Goal: Task Accomplishment & Management: Manage account settings

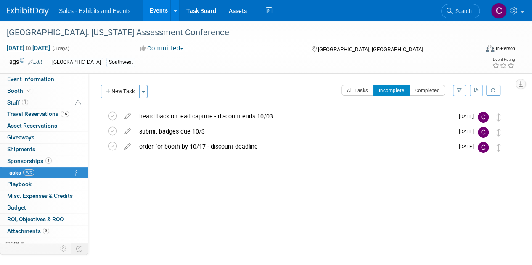
click at [151, 14] on link "Events" at bounding box center [158, 10] width 31 height 21
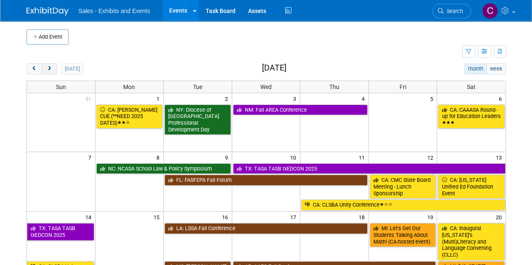
click at [49, 66] on span "next" at bounding box center [49, 68] width 6 height 5
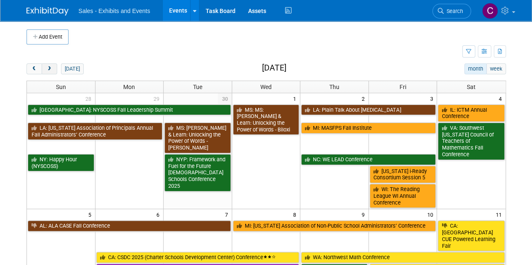
click at [49, 66] on span "next" at bounding box center [49, 68] width 6 height 5
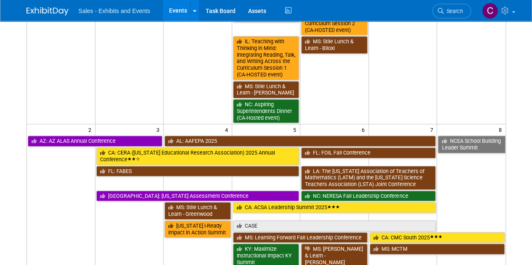
scroll to position [219, 0]
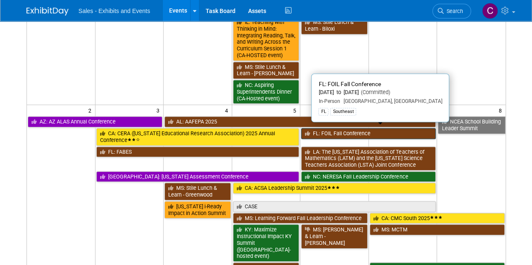
click at [332, 129] on link "FL: FOIL Fall Conference" at bounding box center [368, 133] width 135 height 11
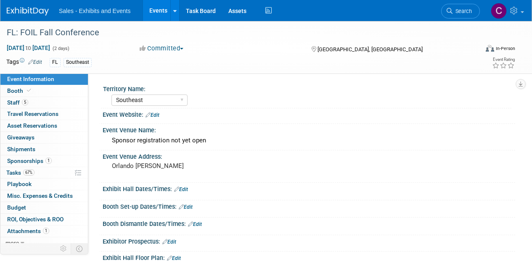
select select "Southeast"
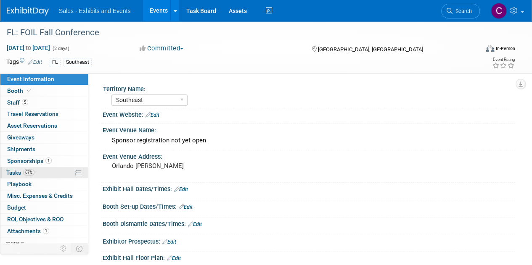
click at [6, 170] on link "67% Tasks 67%" at bounding box center [44, 172] width 88 height 11
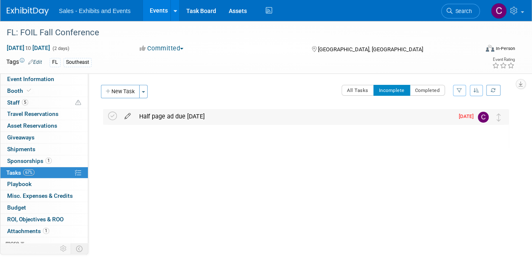
click at [128, 117] on icon at bounding box center [127, 114] width 15 height 11
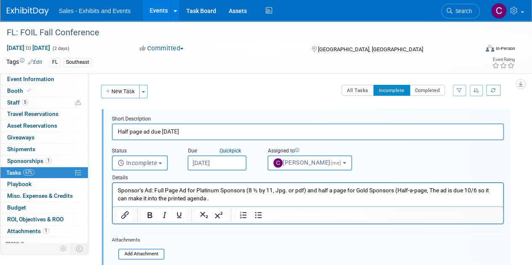
click at [224, 162] on input "Sep 30, 2025" at bounding box center [217, 163] width 59 height 15
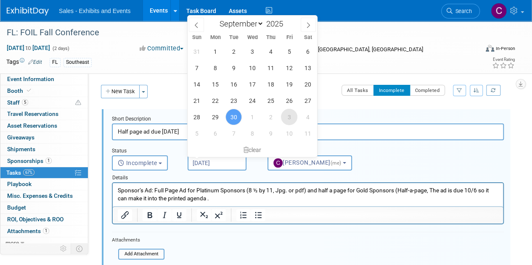
click at [287, 119] on span "3" at bounding box center [289, 117] width 16 height 16
type input "Oct 3, 2025"
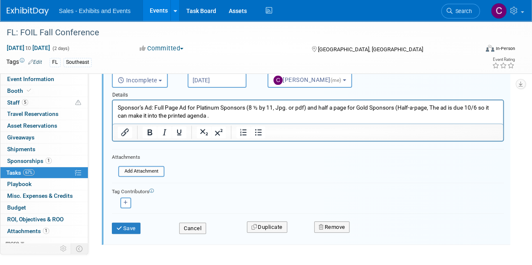
scroll to position [113, 0]
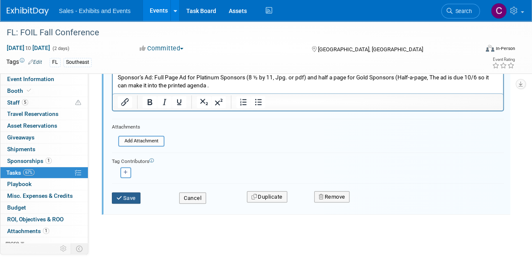
click at [125, 199] on button "Save" at bounding box center [126, 199] width 29 height 12
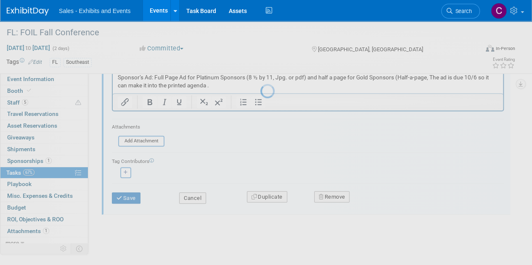
scroll to position [0, 0]
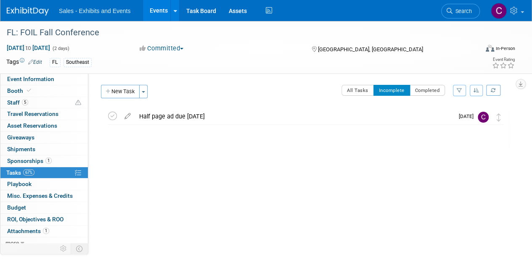
click at [159, 6] on link "Events" at bounding box center [158, 10] width 31 height 21
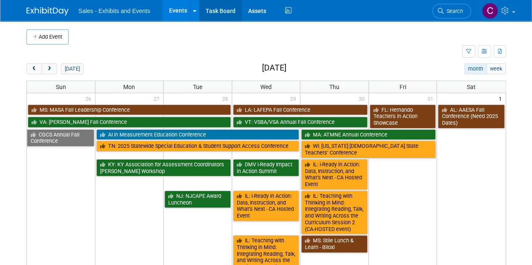
click at [220, 9] on link "Task Board" at bounding box center [220, 10] width 42 height 21
click at [46, 70] on span "next" at bounding box center [49, 68] width 6 height 5
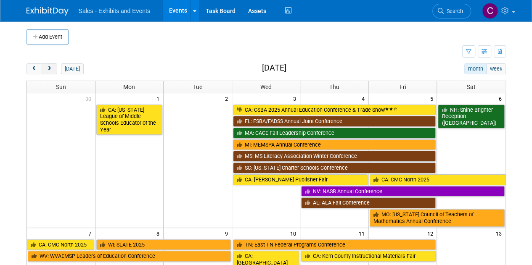
click at [46, 70] on span "next" at bounding box center [49, 68] width 6 height 5
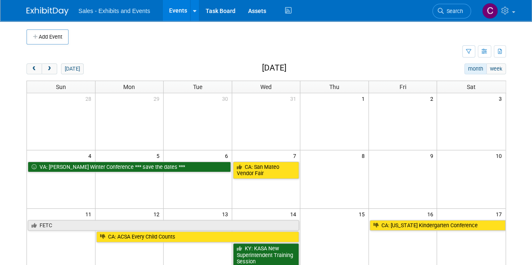
click at [529, 45] on body "Sales - Exhibits and Events Events Add Event Bulk Upload Events Shareable Event…" at bounding box center [266, 132] width 532 height 265
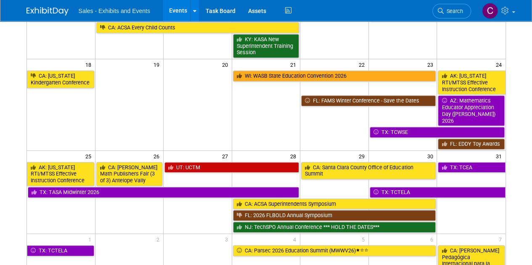
scroll to position [183, 0]
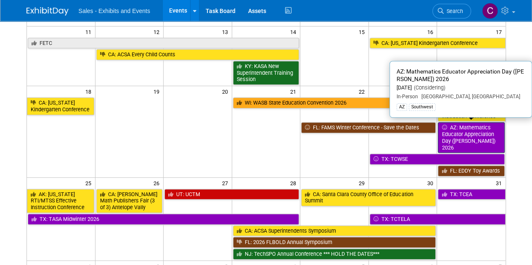
click at [469, 133] on link "AZ: Mathematics Educator Appreciation Day ([PERSON_NAME]) 2026" at bounding box center [471, 137] width 66 height 31
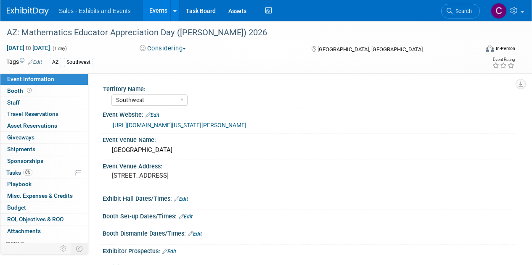
select select "Southwest"
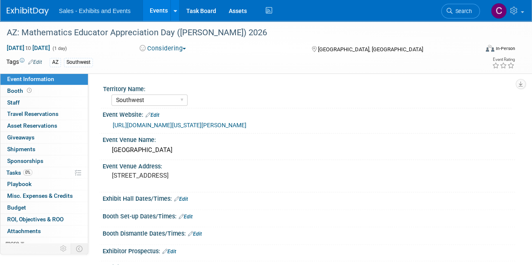
click at [169, 49] on button "Considering" at bounding box center [163, 48] width 53 height 9
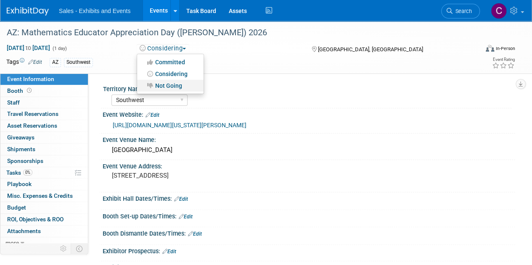
click at [175, 85] on link "Not Going" at bounding box center [170, 86] width 66 height 12
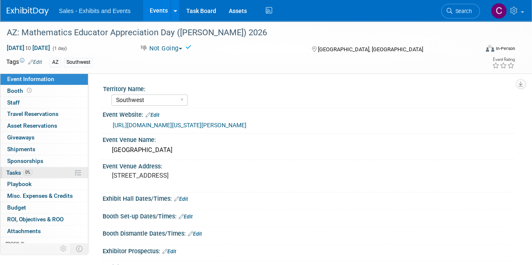
click at [25, 171] on span "0%" at bounding box center [27, 173] width 9 height 6
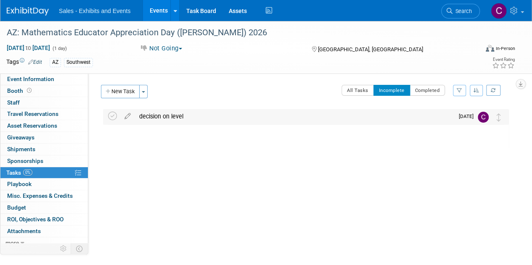
click at [114, 121] on td at bounding box center [114, 116] width 12 height 15
click at [114, 119] on icon at bounding box center [112, 116] width 9 height 9
click at [159, 7] on link "Events" at bounding box center [158, 10] width 31 height 21
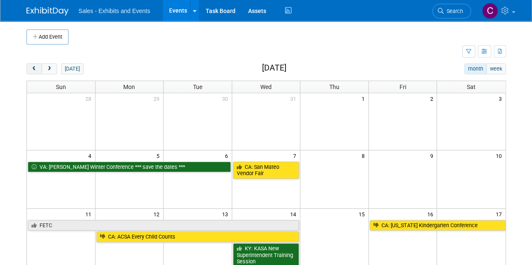
click at [34, 72] on button "prev" at bounding box center [35, 69] width 16 height 11
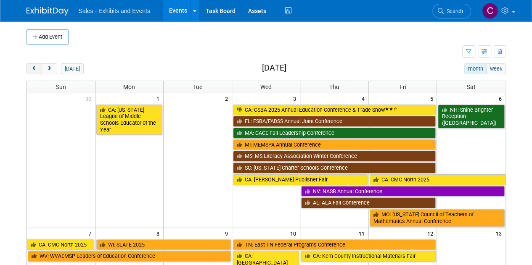
click at [34, 72] on button "prev" at bounding box center [35, 69] width 16 height 11
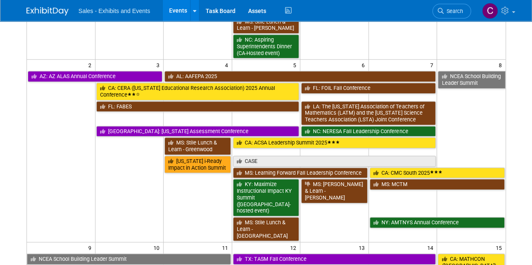
scroll to position [356, 0]
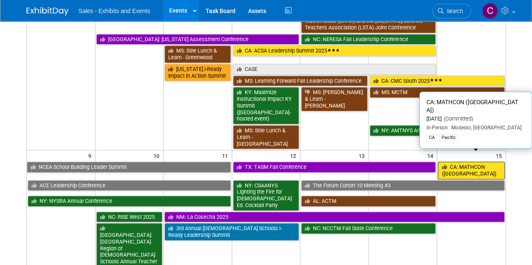
click at [474, 162] on link "CA: MATHCON ([GEOGRAPHIC_DATA])" at bounding box center [471, 170] width 66 height 17
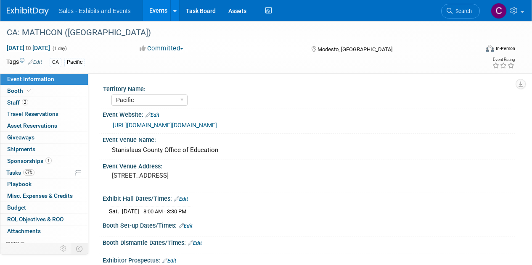
select select "Pacific"
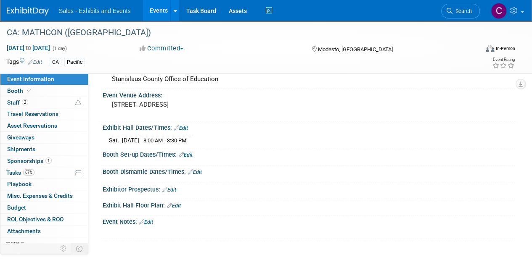
scroll to position [90, 0]
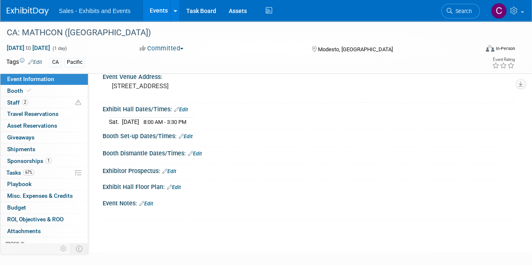
click at [188, 135] on link "Edit" at bounding box center [186, 137] width 14 height 6
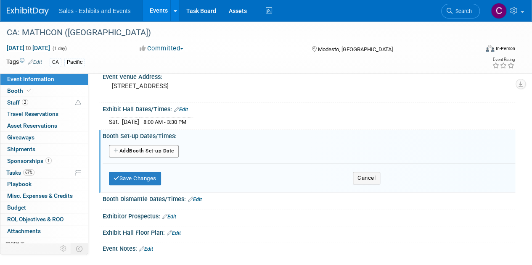
click at [138, 153] on button "Add Another Booth Set-up Date" at bounding box center [144, 151] width 70 height 13
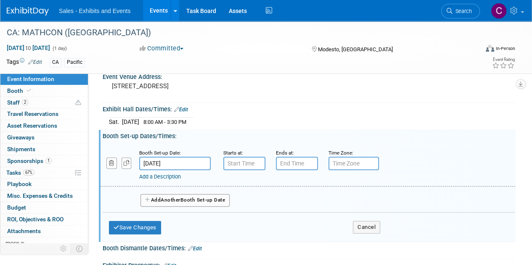
type input "7:00 AM"
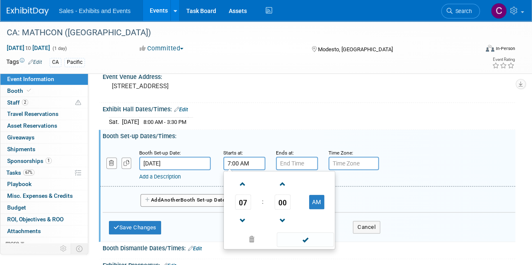
click at [240, 163] on input "7:00 AM" at bounding box center [244, 163] width 42 height 13
click at [301, 236] on span at bounding box center [305, 240] width 57 height 15
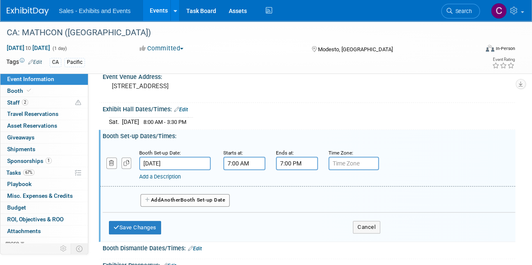
click at [285, 159] on input "7:00 PM" at bounding box center [297, 163] width 42 height 13
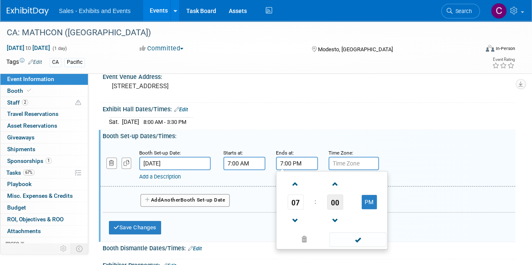
click at [338, 202] on span "00" at bounding box center [335, 202] width 16 height 15
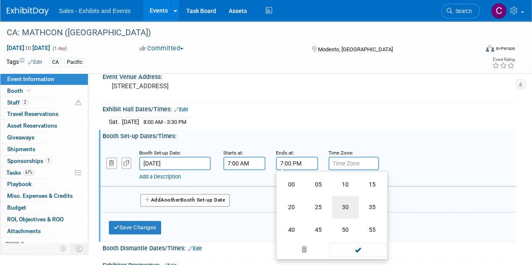
click at [347, 203] on td "30" at bounding box center [345, 207] width 27 height 23
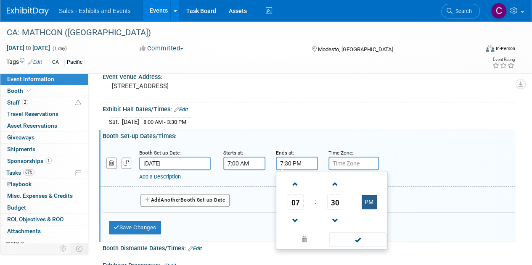
click at [368, 200] on button "PM" at bounding box center [369, 202] width 15 height 14
type input "7:30 AM"
click at [364, 238] on span at bounding box center [357, 240] width 57 height 15
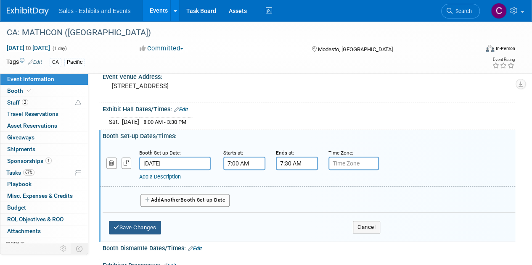
click at [143, 228] on button "Save Changes" at bounding box center [135, 227] width 52 height 13
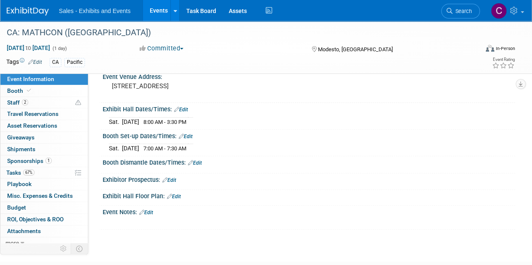
click at [185, 111] on link "Edit" at bounding box center [181, 110] width 14 height 6
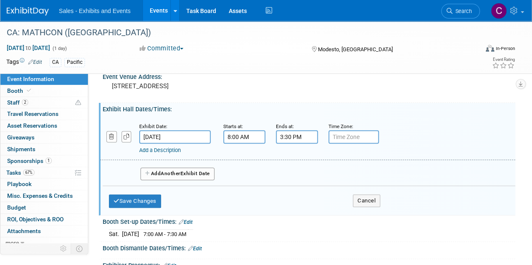
click at [232, 132] on input "8:00 AM" at bounding box center [244, 136] width 42 height 13
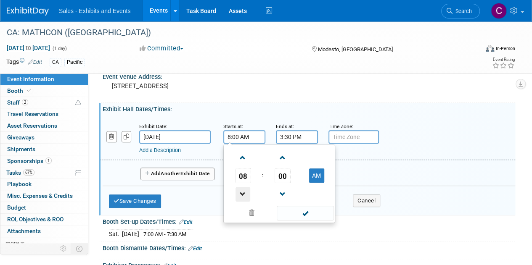
click at [243, 193] on span at bounding box center [243, 194] width 15 height 15
click at [284, 178] on span "00" at bounding box center [283, 175] width 16 height 15
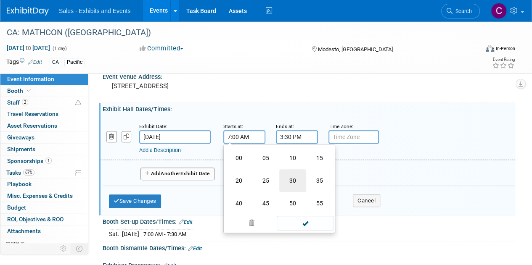
click at [293, 180] on td "30" at bounding box center [292, 181] width 27 height 23
type input "7:30 AM"
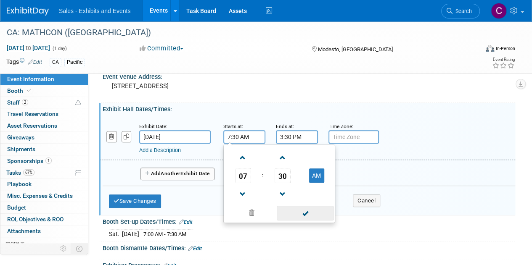
click at [301, 209] on span at bounding box center [305, 213] width 57 height 15
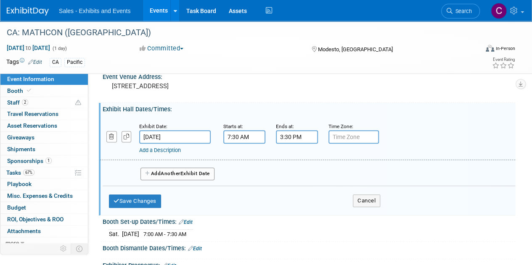
click at [300, 136] on input "3:30 PM" at bounding box center [297, 136] width 42 height 13
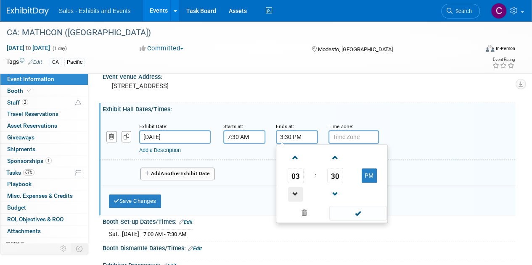
click at [298, 196] on span at bounding box center [295, 194] width 15 height 15
click at [300, 159] on span at bounding box center [295, 158] width 15 height 15
click at [329, 178] on span "30" at bounding box center [335, 175] width 16 height 15
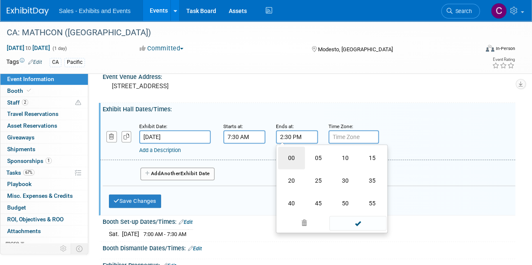
click at [293, 156] on td "00" at bounding box center [291, 158] width 27 height 23
type input "2:00 PM"
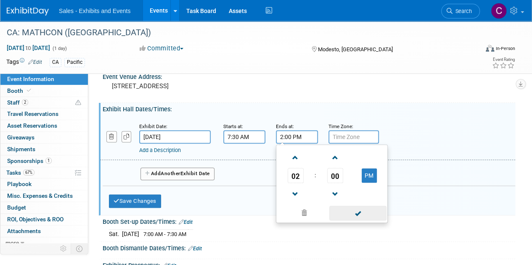
click at [364, 216] on span at bounding box center [357, 213] width 57 height 15
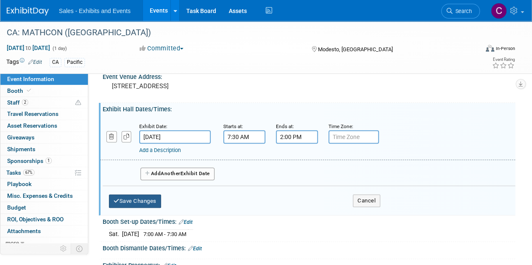
click at [145, 200] on button "Save Changes" at bounding box center [135, 201] width 52 height 13
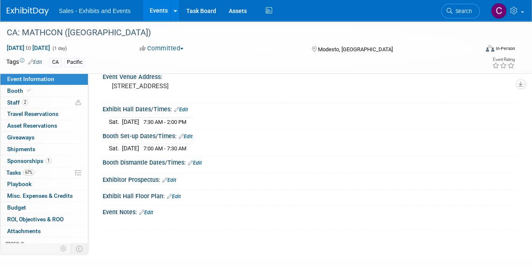
click at [199, 161] on link "Edit" at bounding box center [195, 163] width 14 height 6
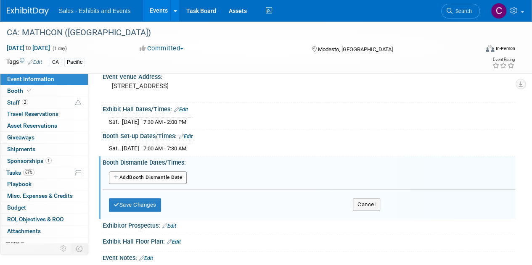
click at [146, 174] on button "Add Another Booth Dismantle Date" at bounding box center [148, 178] width 78 height 13
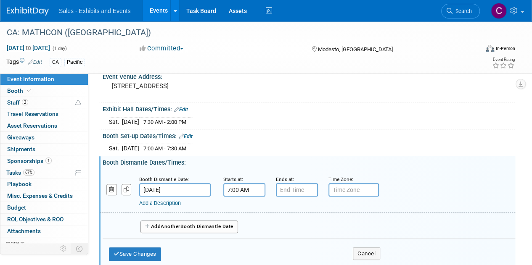
click at [252, 193] on input "7:00 AM" at bounding box center [244, 189] width 42 height 13
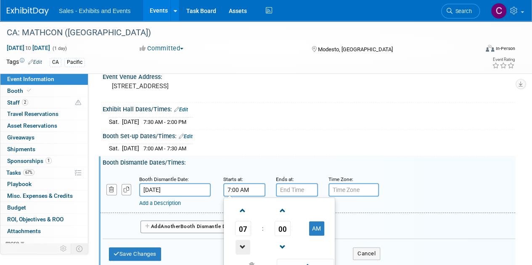
click at [247, 245] on span at bounding box center [243, 247] width 15 height 15
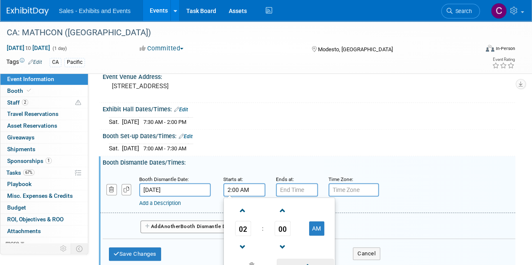
click at [301, 260] on span at bounding box center [305, 266] width 57 height 15
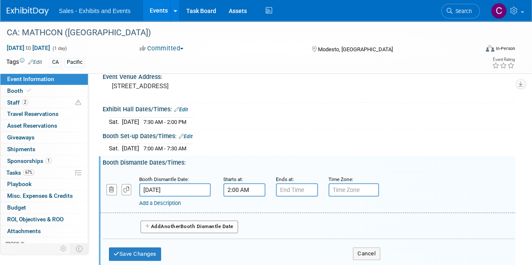
click at [251, 194] on input "2:00 AM" at bounding box center [244, 189] width 42 height 13
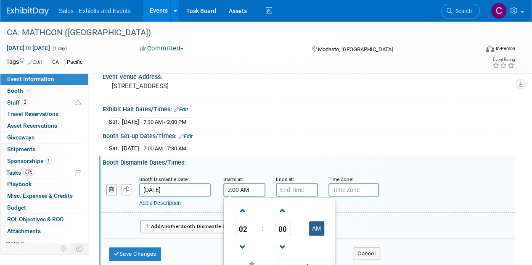
click at [318, 228] on button "AM" at bounding box center [316, 229] width 15 height 14
type input "2:00 PM"
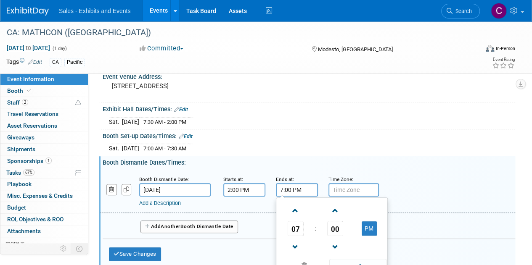
click at [290, 187] on input "7:00 PM" at bounding box center [297, 189] width 42 height 13
click at [300, 243] on span at bounding box center [295, 247] width 15 height 15
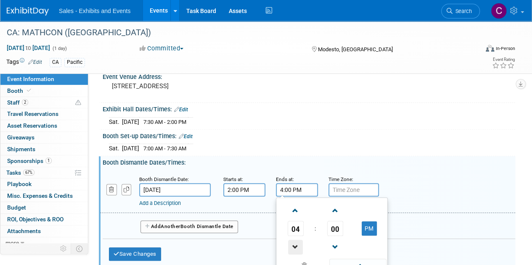
type input "3:00 PM"
click at [365, 261] on span at bounding box center [357, 266] width 57 height 15
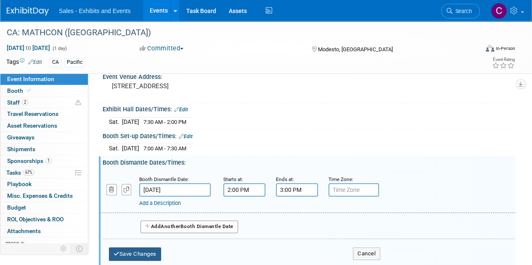
click at [148, 250] on button "Save Changes" at bounding box center [135, 254] width 52 height 13
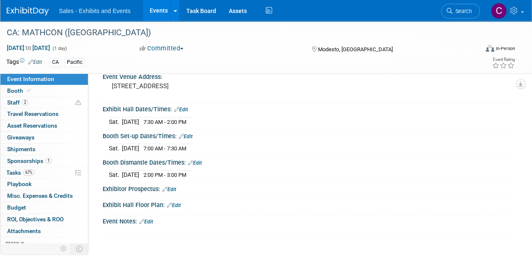
click at [151, 219] on link "Edit" at bounding box center [146, 222] width 14 height 6
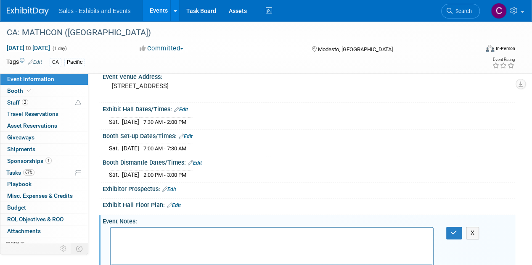
scroll to position [0, 0]
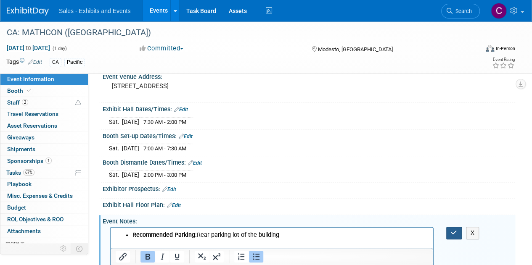
drag, startPoint x: 454, startPoint y: 230, endPoint x: 316, endPoint y: 13, distance: 257.7
click at [454, 230] on icon "button" at bounding box center [454, 233] width 6 height 6
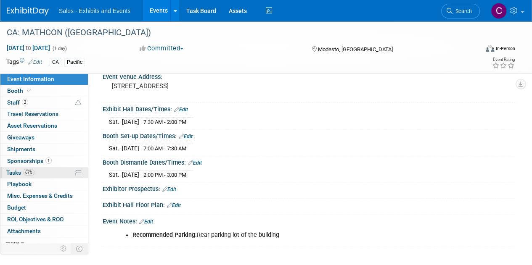
click at [10, 173] on span "Tasks 67%" at bounding box center [20, 173] width 28 height 7
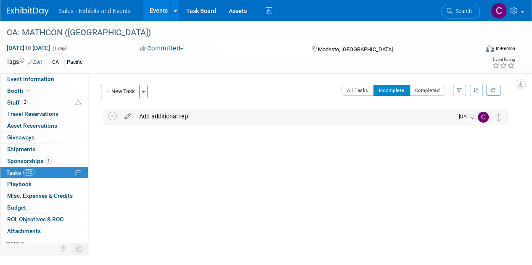
click at [130, 117] on icon at bounding box center [127, 114] width 15 height 11
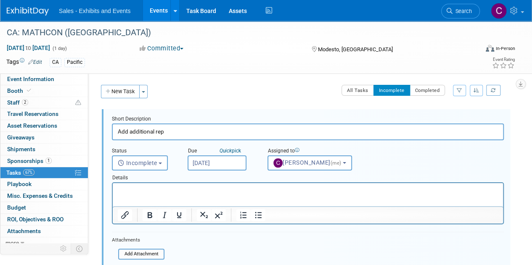
click at [204, 160] on input "Oct 1, 2025" at bounding box center [217, 163] width 59 height 15
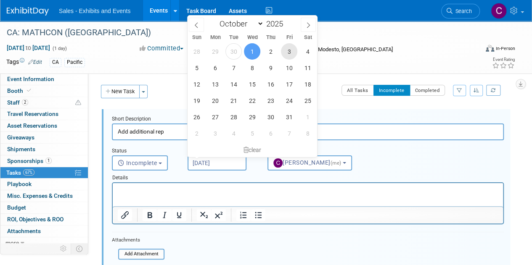
click at [290, 50] on span "3" at bounding box center [289, 51] width 16 height 16
type input "Oct 3, 2025"
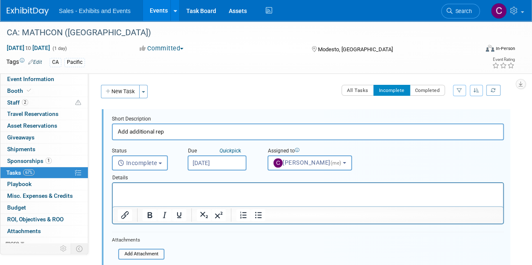
scroll to position [78, 0]
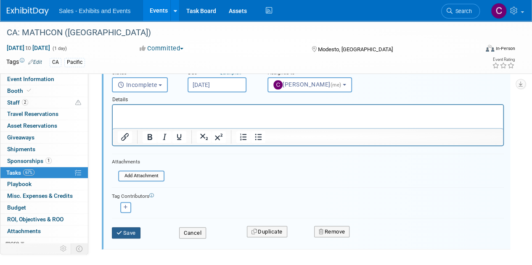
click at [129, 231] on button "Save" at bounding box center [126, 234] width 29 height 12
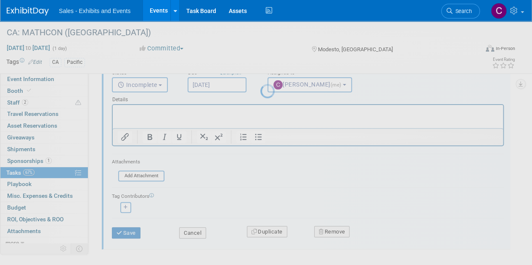
scroll to position [0, 0]
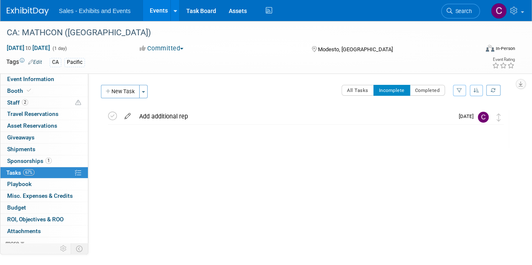
click at [129, 115] on icon at bounding box center [127, 114] width 15 height 11
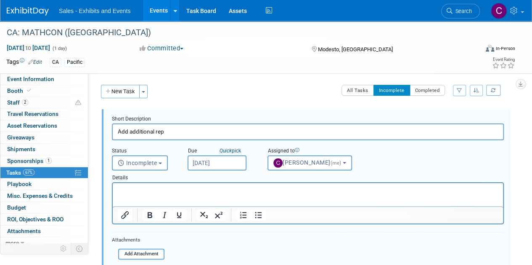
click at [147, 193] on p "Rich Text Area. Press ALT-0 for help." at bounding box center [308, 191] width 381 height 8
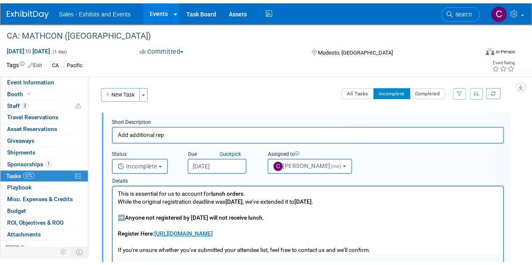
scroll to position [90, 0]
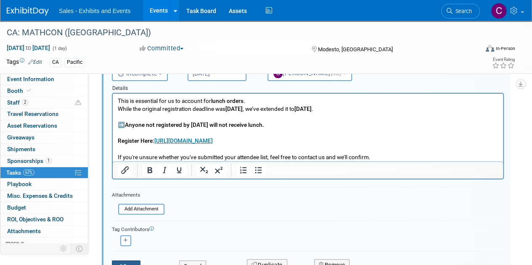
click at [131, 261] on button "Save" at bounding box center [126, 267] width 29 height 12
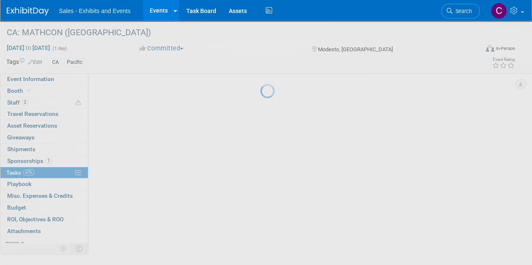
scroll to position [0, 0]
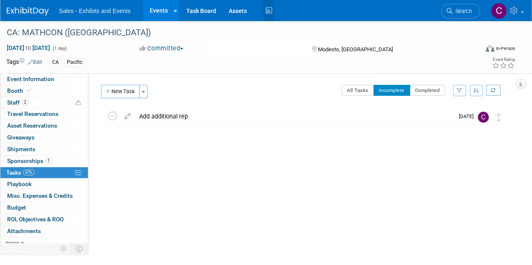
click at [268, 12] on icon at bounding box center [268, 10] width 11 height 13
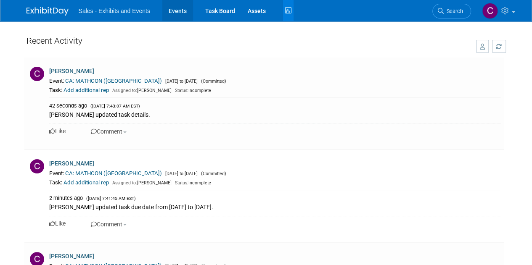
click at [175, 9] on link "Events" at bounding box center [177, 10] width 31 height 21
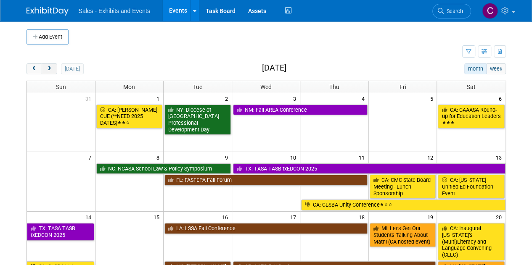
click at [48, 69] on span "next" at bounding box center [49, 68] width 6 height 5
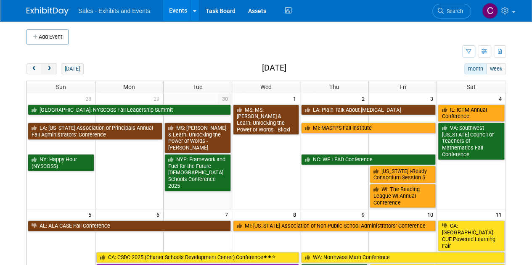
click at [48, 69] on span "next" at bounding box center [49, 68] width 6 height 5
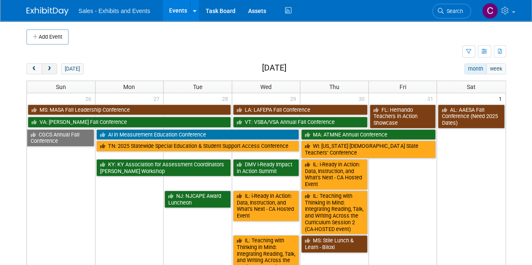
click at [48, 69] on span "next" at bounding box center [49, 68] width 6 height 5
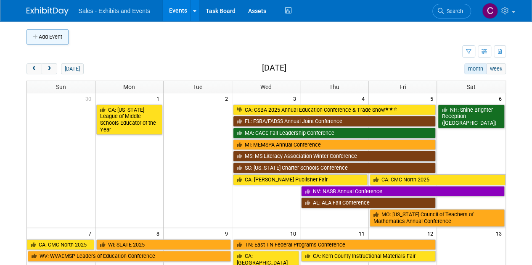
click at [58, 37] on button "Add Event" at bounding box center [48, 36] width 42 height 15
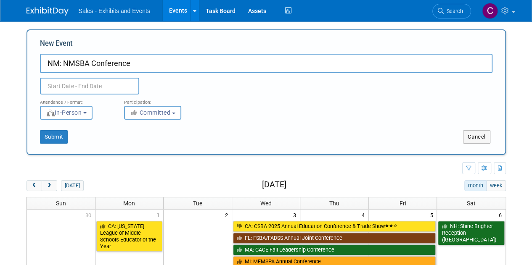
type input "NM: NMSBA Conference"
click at [76, 84] on input "text" at bounding box center [89, 86] width 99 height 17
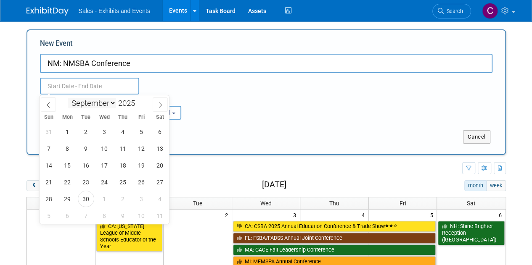
click at [95, 105] on select "January February March April May June July August September October November De…" at bounding box center [92, 103] width 48 height 11
select select "11"
click at [68, 98] on select "January February March April May June July August September October November De…" at bounding box center [92, 103] width 48 height 11
click at [125, 131] on span "4" at bounding box center [123, 132] width 16 height 16
click at [157, 130] on span "6" at bounding box center [160, 132] width 16 height 16
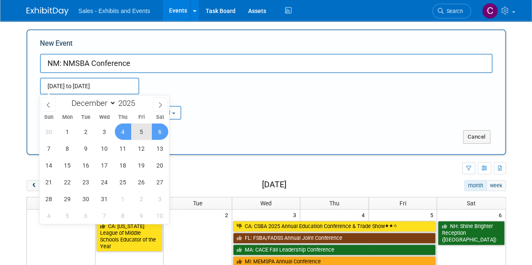
type input "[DATE] to [DATE]"
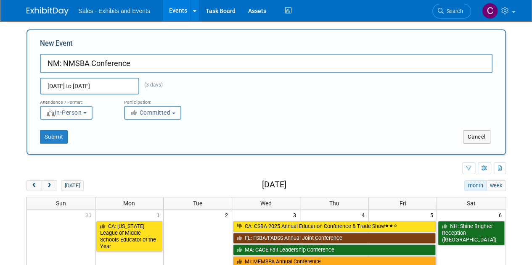
click at [157, 118] on button "Committed" at bounding box center [152, 113] width 57 height 14
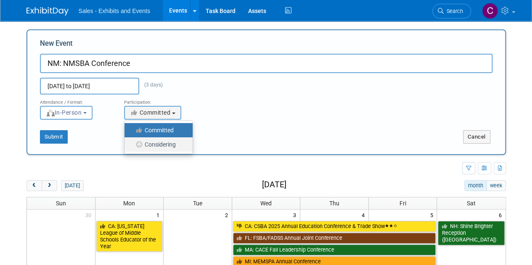
click at [153, 142] on label "Considering" at bounding box center [157, 144] width 56 height 11
click at [132, 142] on input "Considering" at bounding box center [129, 144] width 5 height 5
select select "2"
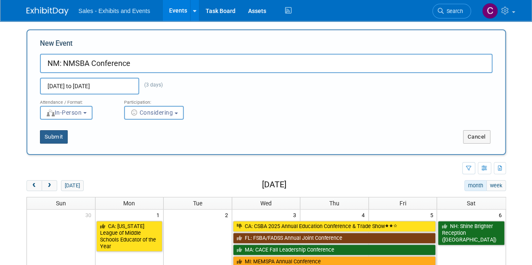
click at [55, 138] on button "Submit" at bounding box center [54, 136] width 28 height 13
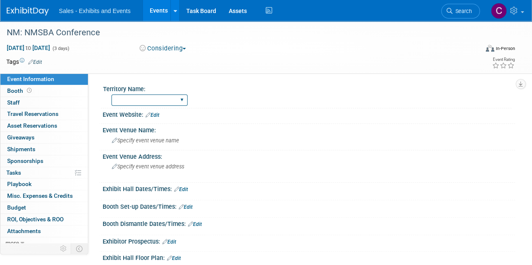
click at [149, 98] on select "Atlantic Southeast Central Southwest Pacific Mountain National Strategic Partne…" at bounding box center [149, 100] width 76 height 11
select select "Southwest"
click at [111, 95] on select "Atlantic Southeast Central Southwest Pacific Mountain National Strategic Partne…" at bounding box center [149, 100] width 76 height 11
click at [41, 61] on link "Edit" at bounding box center [35, 62] width 14 height 6
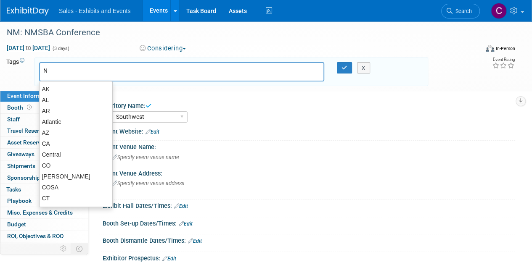
type input "NM"
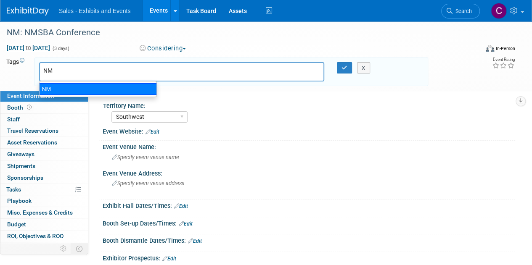
click at [61, 90] on div "NM" at bounding box center [98, 89] width 118 height 12
type input "NM"
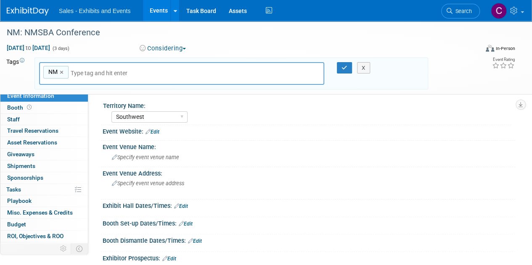
type input "s"
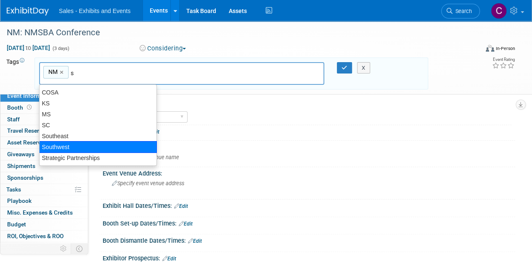
click at [71, 144] on div "Southwest" at bounding box center [98, 147] width 118 height 12
type input "NM, Southwest"
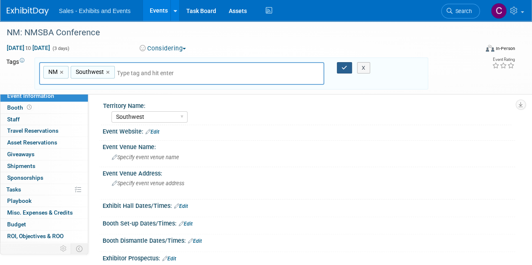
click at [342, 67] on icon "button" at bounding box center [345, 67] width 6 height 5
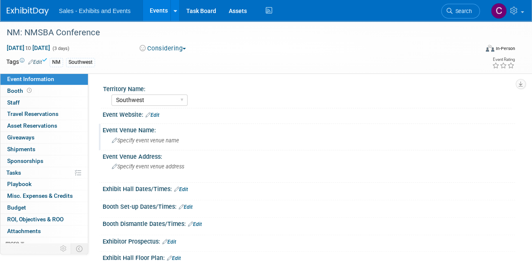
click at [136, 144] on div "Specify event venue name" at bounding box center [309, 140] width 400 height 13
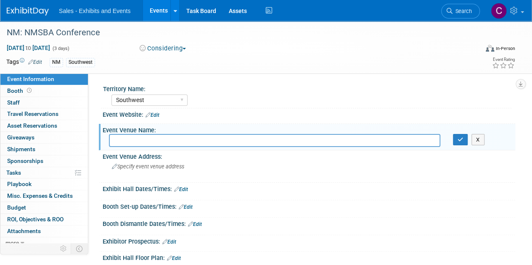
paste input "Embassy Suites Hotel, Albuquerque"
type input "Embassy Suites Hotel, Albuquerque"
click at [458, 138] on icon "button" at bounding box center [461, 139] width 6 height 5
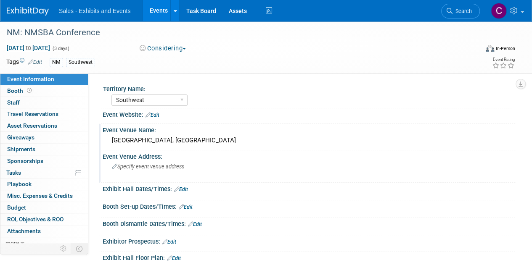
click at [151, 173] on div "Specify event venue address" at bounding box center [188, 169] width 159 height 19
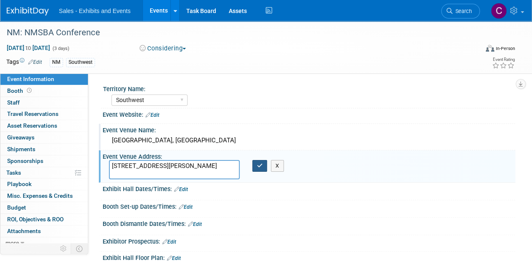
type textarea "1000 Woodward Pl NE, Albuquerque, NM 87102"
click at [261, 164] on icon "button" at bounding box center [260, 165] width 6 height 5
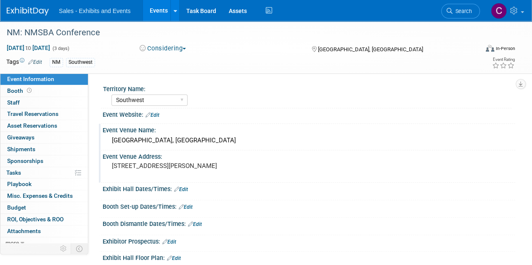
click at [154, 117] on link "Edit" at bounding box center [153, 115] width 14 height 6
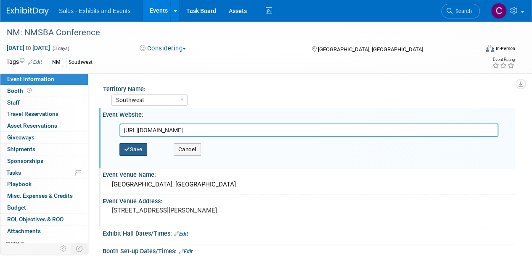
type input "https://www.nmsba.org/annual-conference/"
click at [134, 154] on button "Save" at bounding box center [133, 149] width 28 height 13
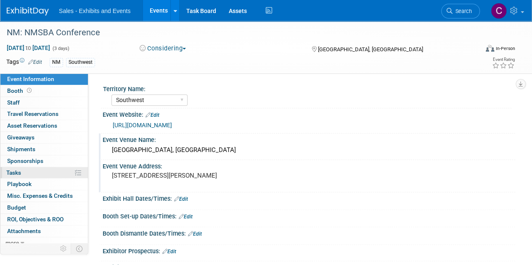
click at [11, 175] on span "Tasks 0%" at bounding box center [13, 173] width 15 height 7
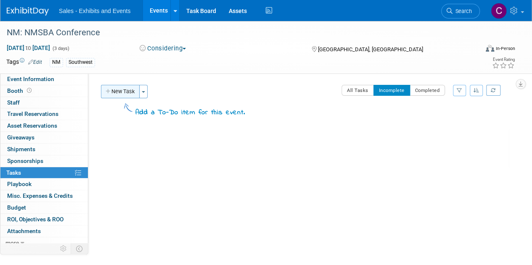
click at [117, 97] on button "New Task" at bounding box center [120, 91] width 39 height 13
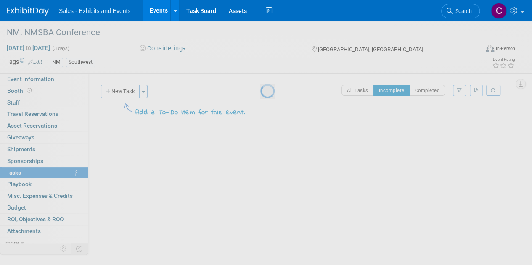
select select "8"
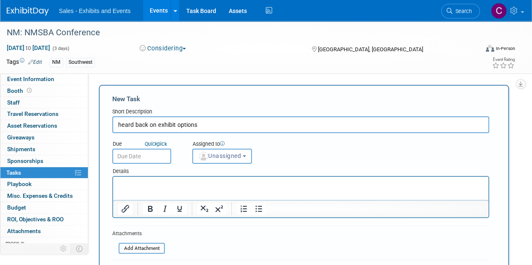
type input "heard back on exhibit options"
click at [126, 161] on input "text" at bounding box center [141, 156] width 59 height 15
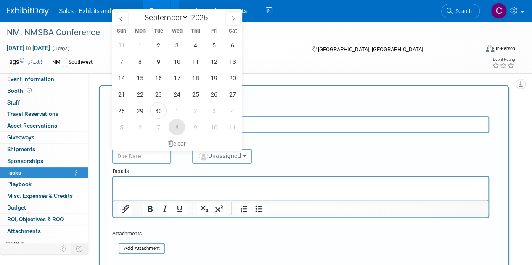
click at [171, 127] on span "8" at bounding box center [177, 127] width 16 height 16
type input "Oct 8, 2025"
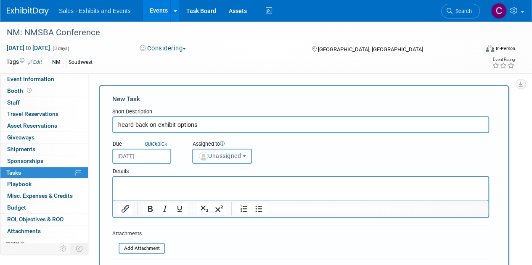
click at [218, 158] on span "Unassigned" at bounding box center [219, 156] width 43 height 7
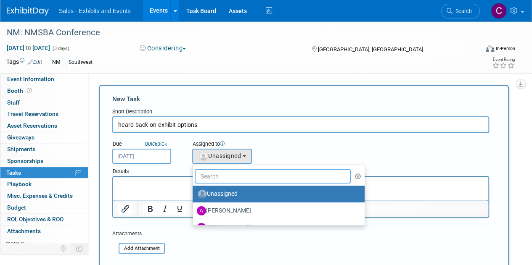
click at [225, 175] on input "text" at bounding box center [273, 177] width 156 height 14
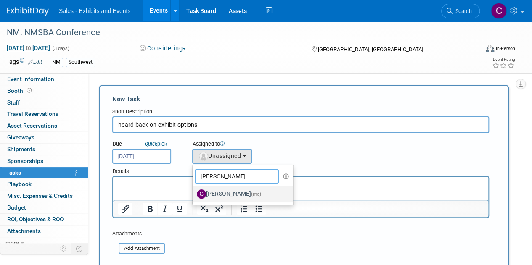
type input "christine"
click at [239, 195] on label "Christine Lurz (me)" at bounding box center [241, 194] width 88 height 13
click at [194, 195] on input "Christine Lurz (me)" at bounding box center [190, 193] width 5 height 5
select select "a9e3834d-668b-4315-a5d4-069993be606a"
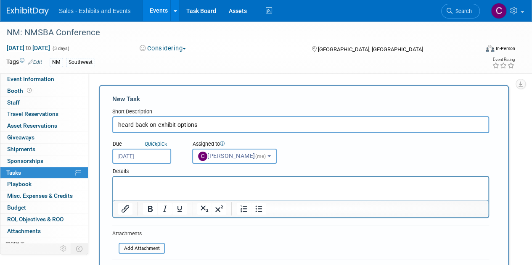
scroll to position [89, 0]
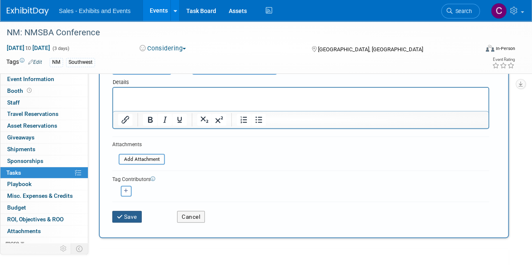
click at [129, 222] on button "Save" at bounding box center [126, 217] width 29 height 12
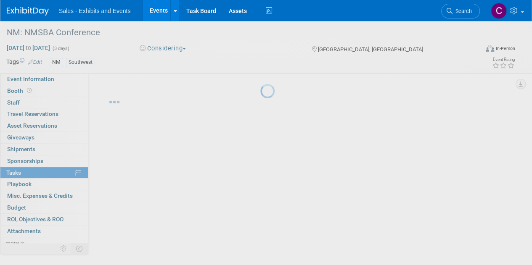
scroll to position [0, 0]
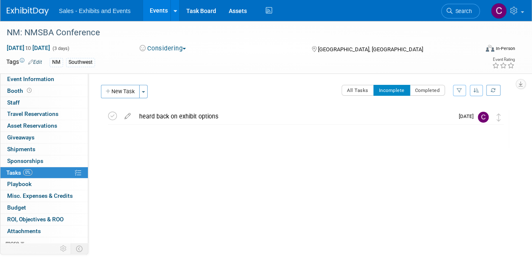
click at [153, 12] on link "Events" at bounding box center [158, 10] width 31 height 21
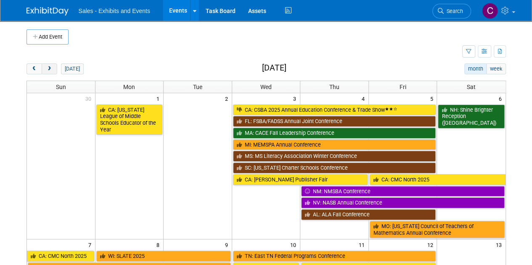
click at [54, 64] on button "next" at bounding box center [50, 69] width 16 height 11
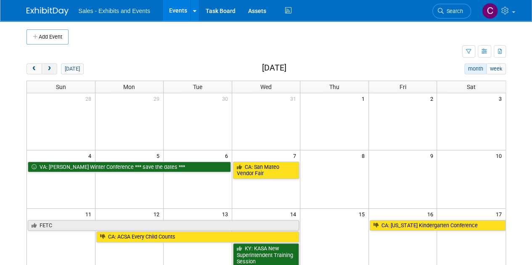
click at [53, 71] on button "next" at bounding box center [50, 69] width 16 height 11
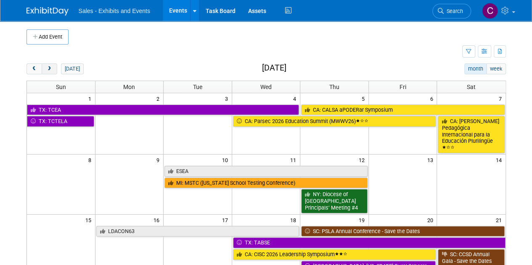
click at [53, 71] on button "next" at bounding box center [50, 69] width 16 height 11
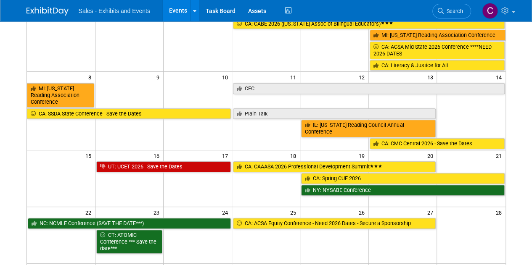
scroll to position [111, 0]
